Goal: Find contact information: Find contact information

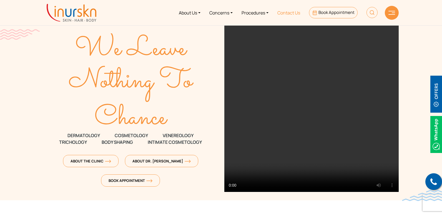
click at [294, 13] on link "Contact Us" at bounding box center [289, 12] width 32 height 21
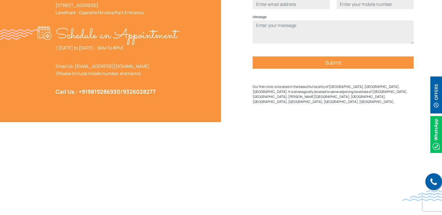
scroll to position [306, 0]
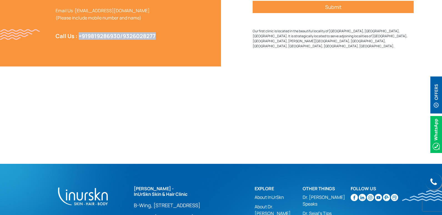
drag, startPoint x: 79, startPoint y: 51, endPoint x: 169, endPoint y: 50, distance: 90.8
click at [169, 40] on p "Call Us : [PHONE_NUMBER] / 9326028277" at bounding box center [117, 36] width 122 height 7
copy strong "[PHONE_NUMBER] / 9326028277"
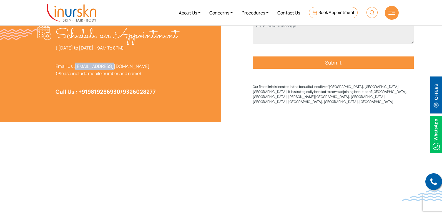
drag, startPoint x: 109, startPoint y: 79, endPoint x: 77, endPoint y: 82, distance: 32.7
click at [77, 77] on p "Email Us : [EMAIL_ADDRESS][DOMAIN_NAME] (Please include mobile number and name)" at bounding box center [117, 70] width 122 height 14
copy link "[EMAIL_ADDRESS][DOMAIN_NAME]"
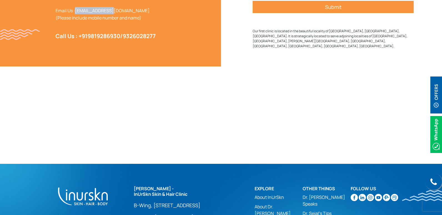
scroll to position [388, 0]
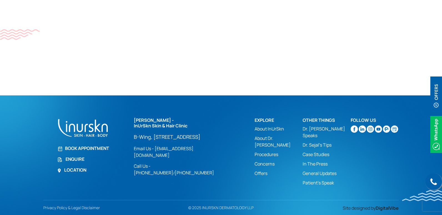
drag, startPoint x: 134, startPoint y: 138, endPoint x: 222, endPoint y: 159, distance: 90.6
click at [222, 159] on div "[PERSON_NAME] - InUrSkn Skin & Hair Clinic [GEOGRAPHIC_DATA][STREET_ADDRESS] Lo…" at bounding box center [191, 153] width 121 height 71
copy p "B-Wing, [STREET_ADDRESS]"
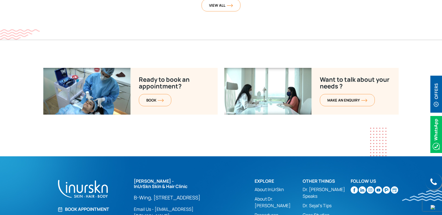
scroll to position [2235, 0]
